Goal: Communication & Community: Ask a question

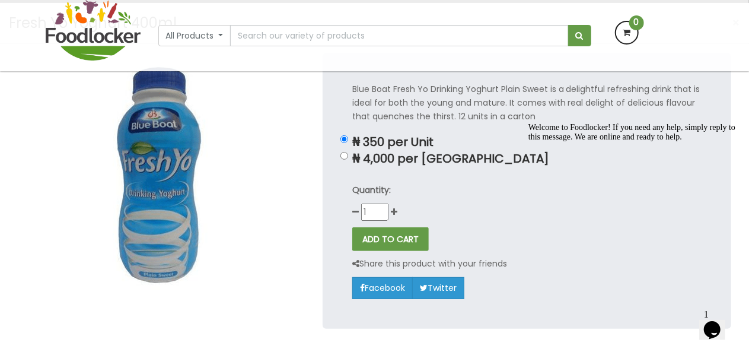
scroll to position [119, 0]
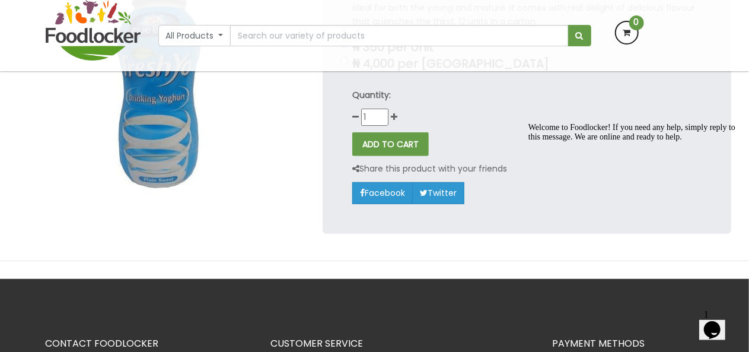
drag, startPoint x: 0, startPoint y: 0, endPoint x: 307, endPoint y: 247, distance: 394.0
click at [307, 247] on div at bounding box center [161, 104] width 305 height 293
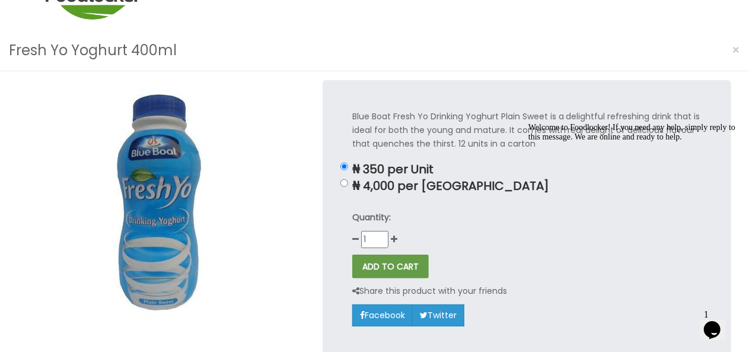
scroll to position [0, 0]
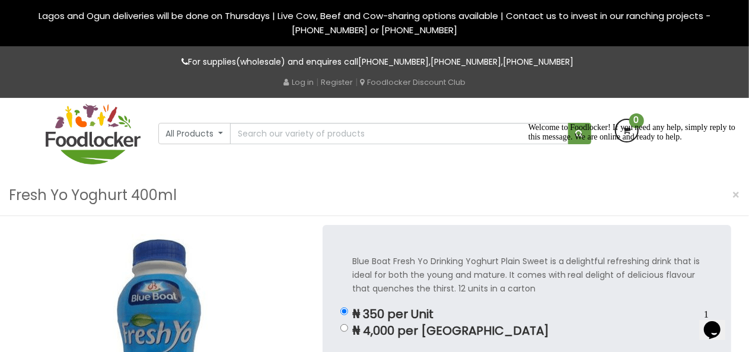
click at [719, 320] on icon "Chat widget" at bounding box center [712, 329] width 17 height 18
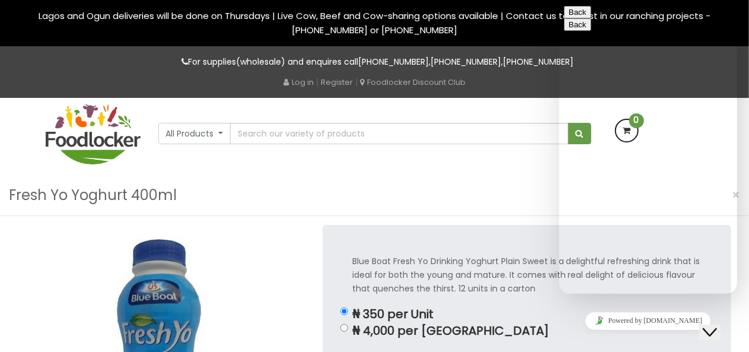
click at [589, 18] on div "Back" at bounding box center [648, 12] width 168 height 12
click at [577, 18] on button "Back" at bounding box center [577, 12] width 27 height 12
click at [465, 155] on div "All Products All Products Baby Food Baking Biscuit" at bounding box center [375, 136] width 676 height 77
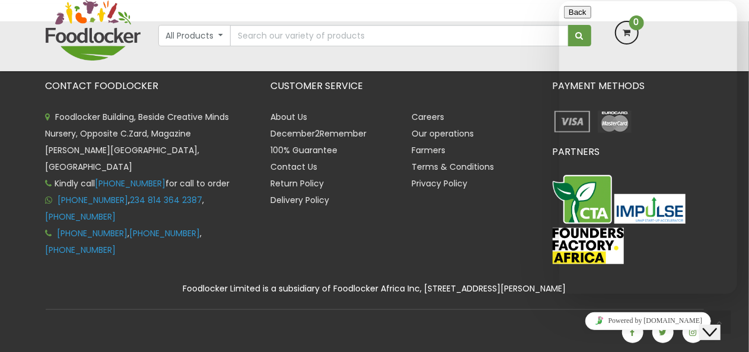
scroll to position [449, 0]
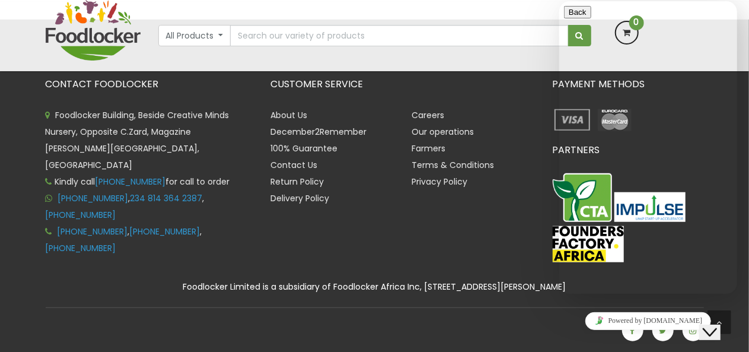
click at [464, 155] on li "Farmers" at bounding box center [473, 148] width 123 height 17
